Goal: Check status: Check status

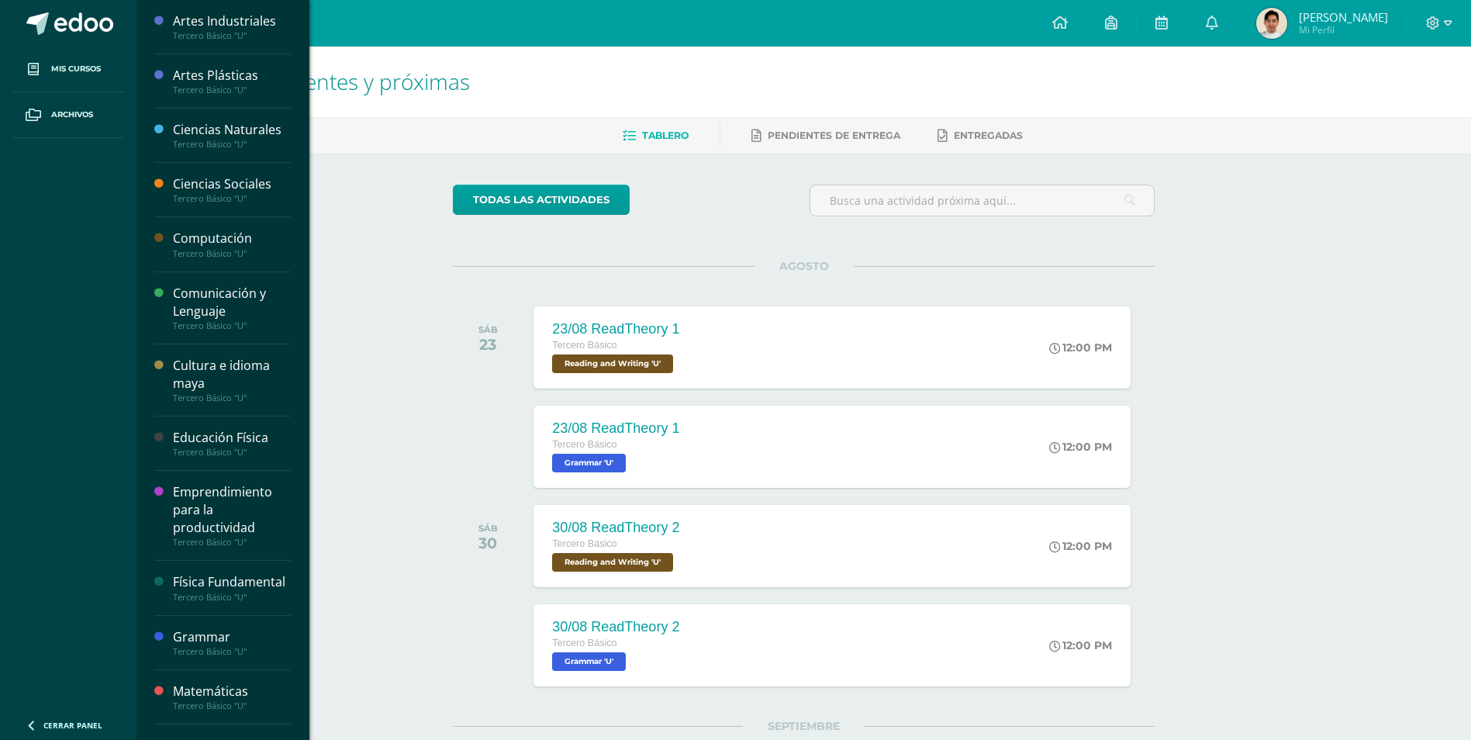
drag, startPoint x: 197, startPoint y: 307, endPoint x: 282, endPoint y: 334, distance: 89.5
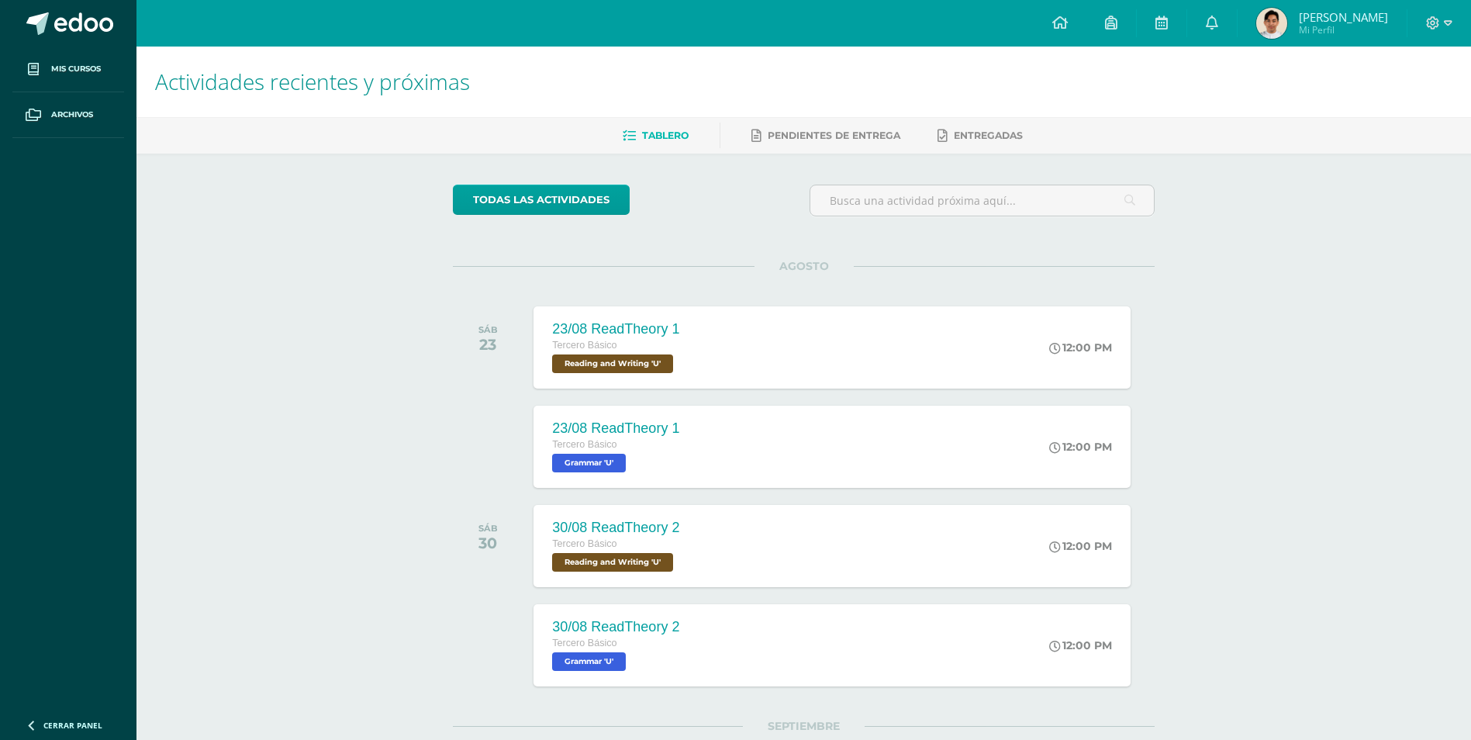
drag, startPoint x: 377, startPoint y: 333, endPoint x: 361, endPoint y: 15, distance: 319.0
click at [377, 333] on div "Actividades recientes y próximas Tablero Pendientes de entrega Entregadas todas…" at bounding box center [803, 546] width 1334 height 999
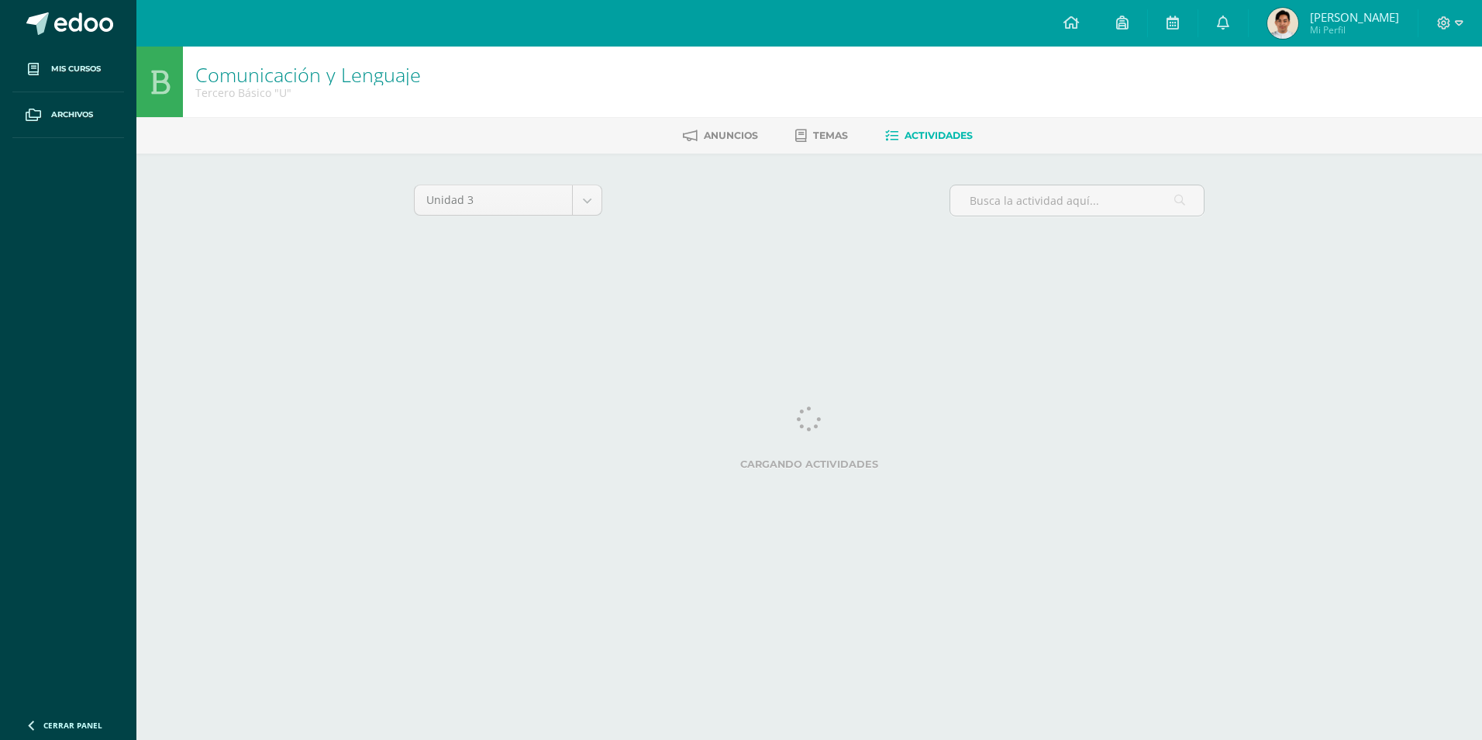
click at [1236, 289] on html "Mis cursos Archivos Cerrar panel Artes Industriales Tercero Básico "U" Artes Pl…" at bounding box center [741, 144] width 1482 height 289
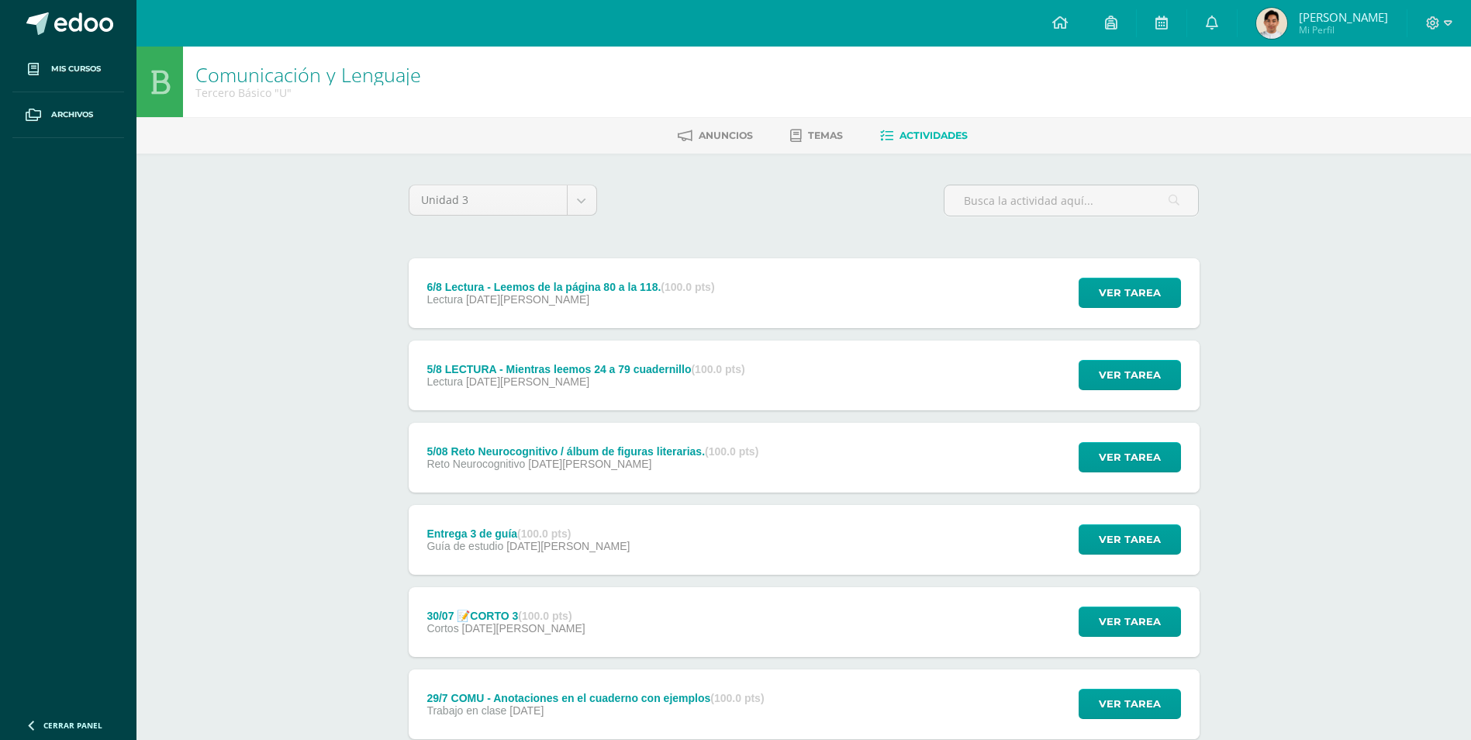
click at [1087, 659] on div "6/8 Lectura - Leemos de la página 80 a la 118. (100.0 pts) Lectura 06 de Agosto…" at bounding box center [804, 662] width 791 height 809
click at [1119, 193] on input "text" at bounding box center [1071, 200] width 254 height 30
type input "c"
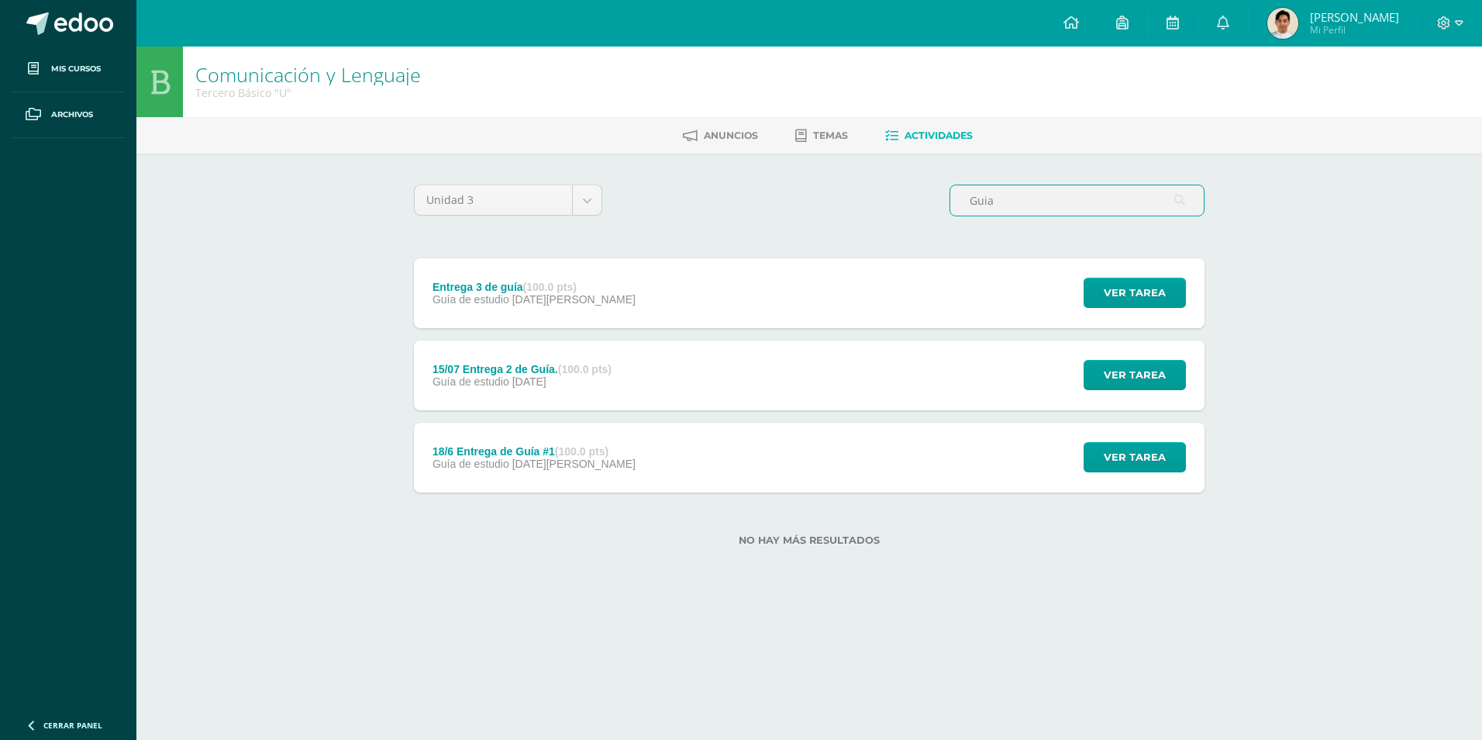
type input "Guia"
click at [671, 457] on div "18/6 Entrega de Guía #1 (100.0 pts) Guía de estudio 18 de Junio Ver tarea 18/6 …" at bounding box center [809, 458] width 791 height 70
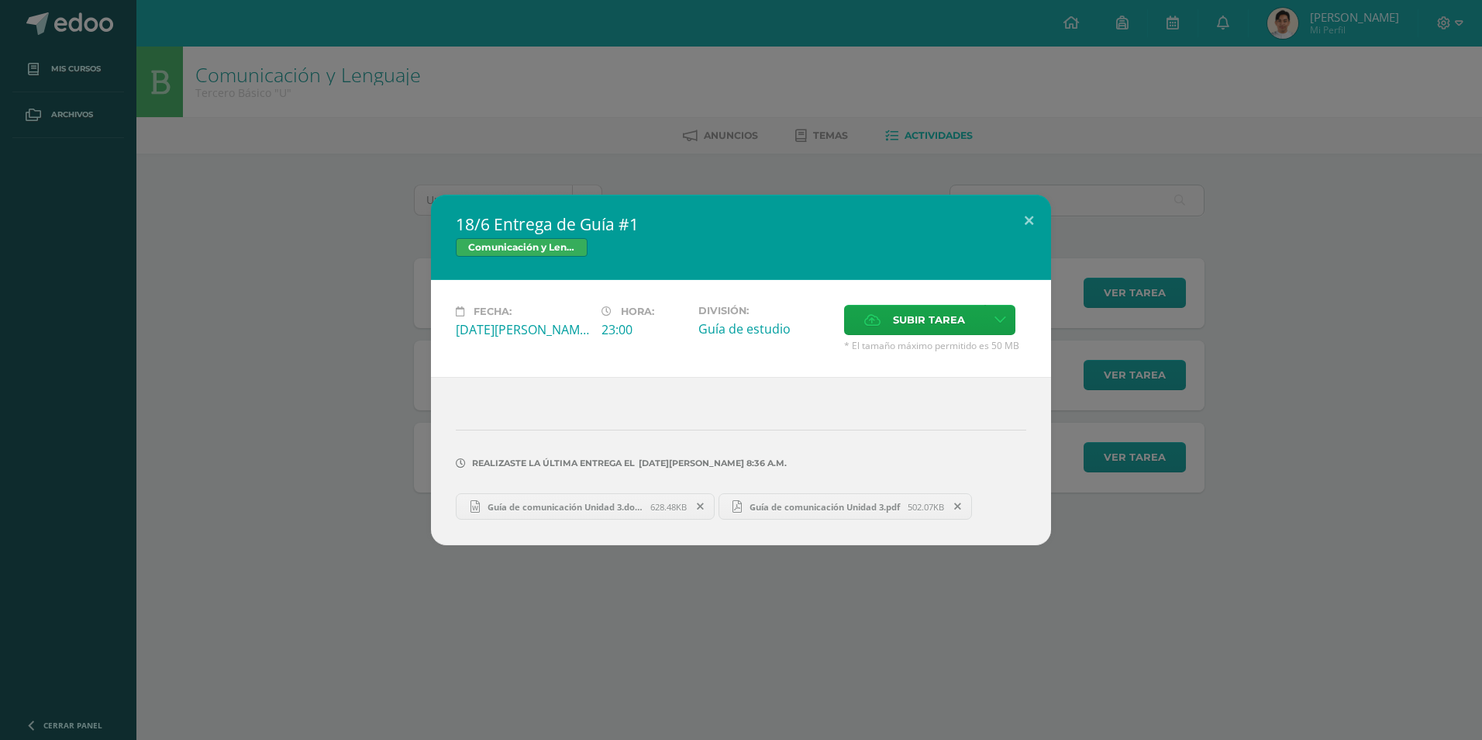
drag, startPoint x: 747, startPoint y: 505, endPoint x: 1006, endPoint y: 474, distance: 260.8
click at [1221, 429] on div "18/6 Entrega de Guía #1 Comunicación y Lenguaje Fecha: Miércoles 18 de Junio Ho…" at bounding box center [741, 370] width 1470 height 350
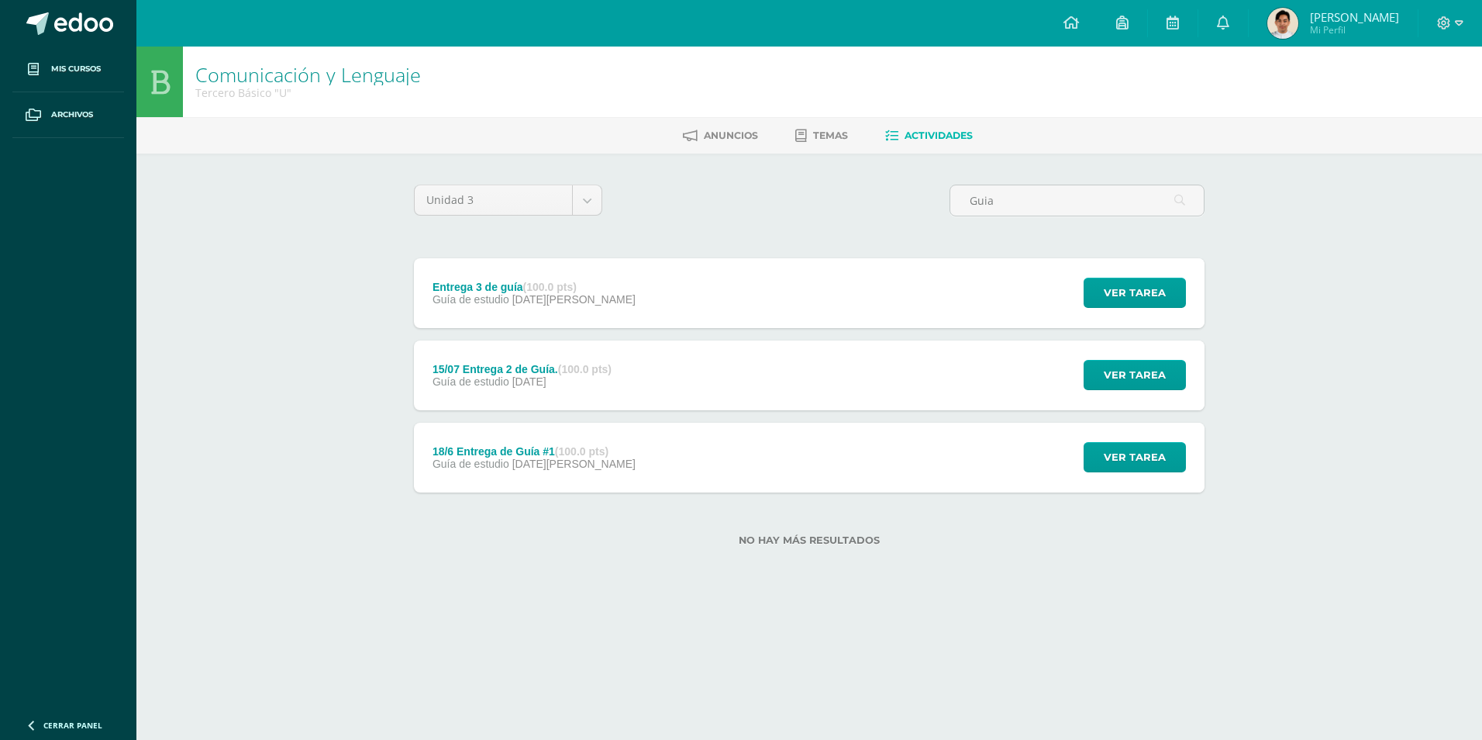
click at [789, 390] on div "Realizaste la última entrega el 18 DE Junio A LAS 8:36 a.m." at bounding box center [741, 451] width 558 height 151
click at [781, 390] on div "15/07 Entrega 2 de Guía. (100.0 pts) Guía de estudio 15 de Julio Ver tarea 15/0…" at bounding box center [809, 375] width 791 height 70
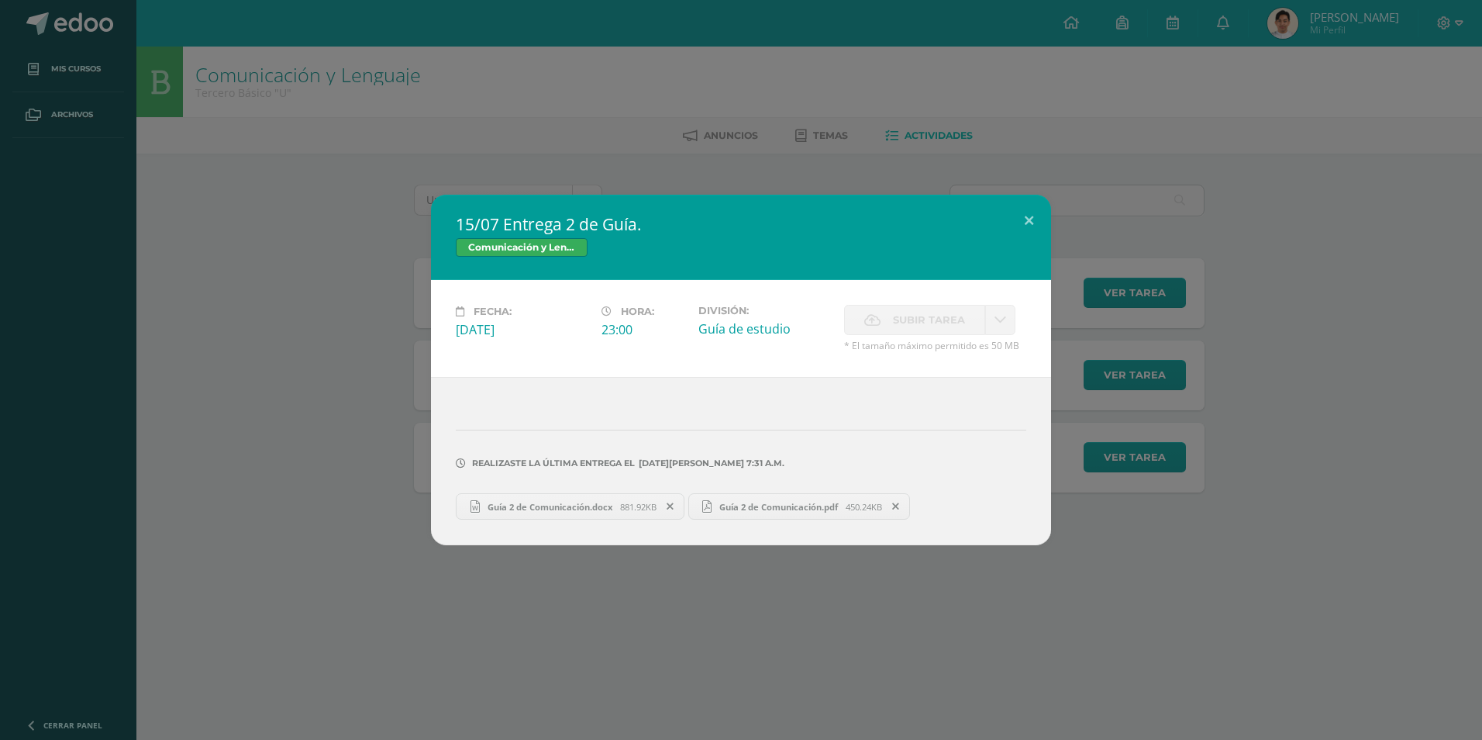
click at [1292, 450] on div "15/07 Entrega 2 de Guía. Comunicación y Lenguaje Fecha: Martes 15 de Julio Hora…" at bounding box center [741, 370] width 1470 height 350
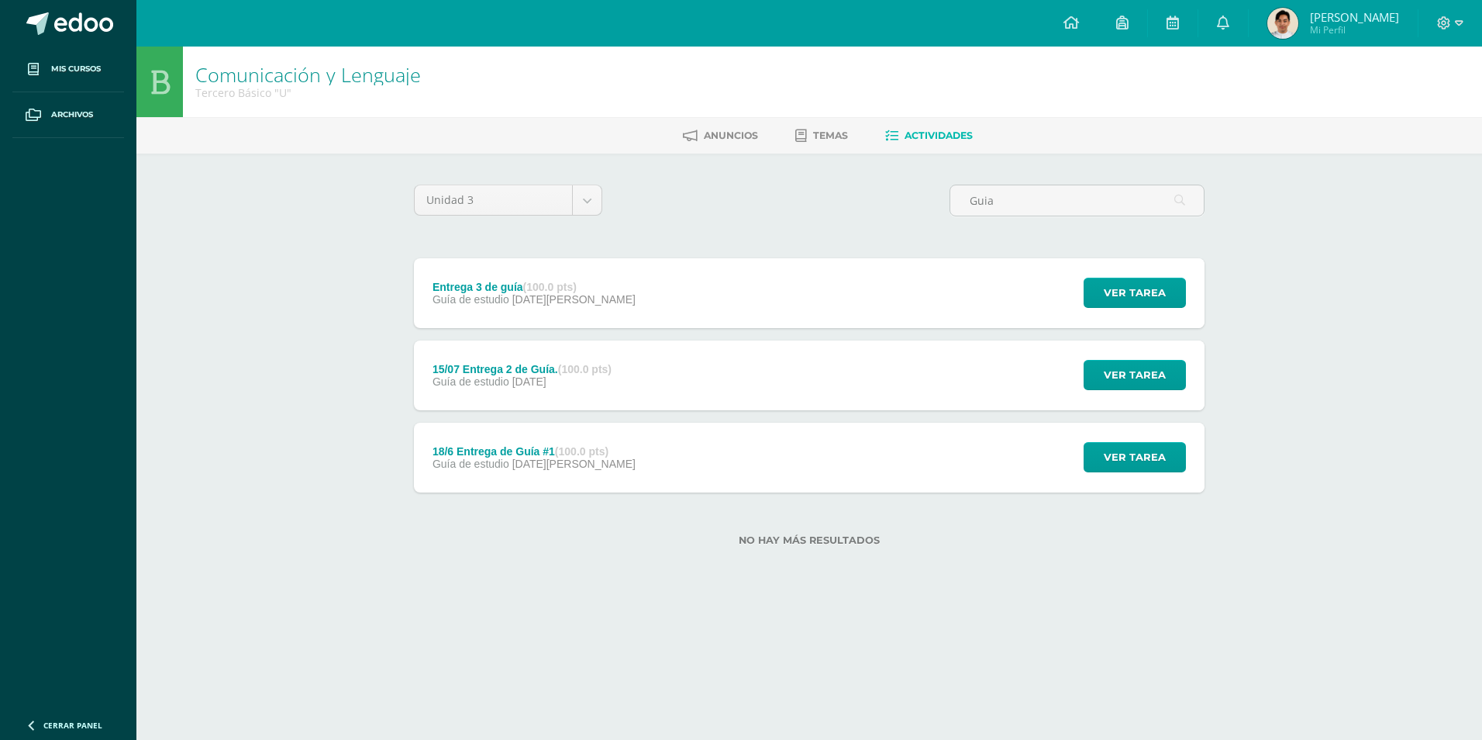
click at [833, 312] on div "Entrega 3 de guía (100.0 pts) Guía de estudio 01 de Agosto Ver tarea Entrega 3 …" at bounding box center [809, 293] width 791 height 70
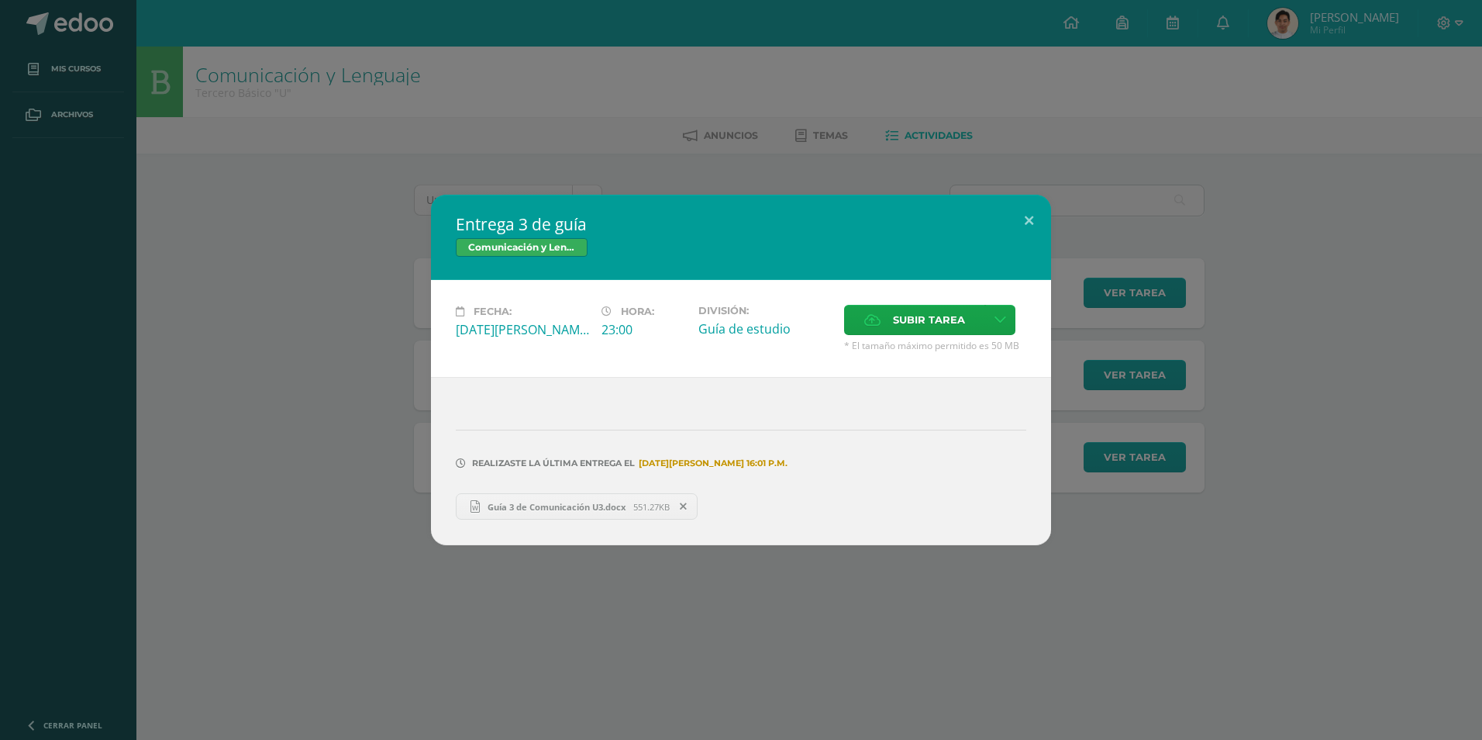
click at [1290, 202] on div "Entrega 3 de guía Comunicación y Lenguaje Fecha: Viernes 01 de Agosto Hora: 23:…" at bounding box center [741, 370] width 1470 height 350
